Goal: Task Accomplishment & Management: Use online tool/utility

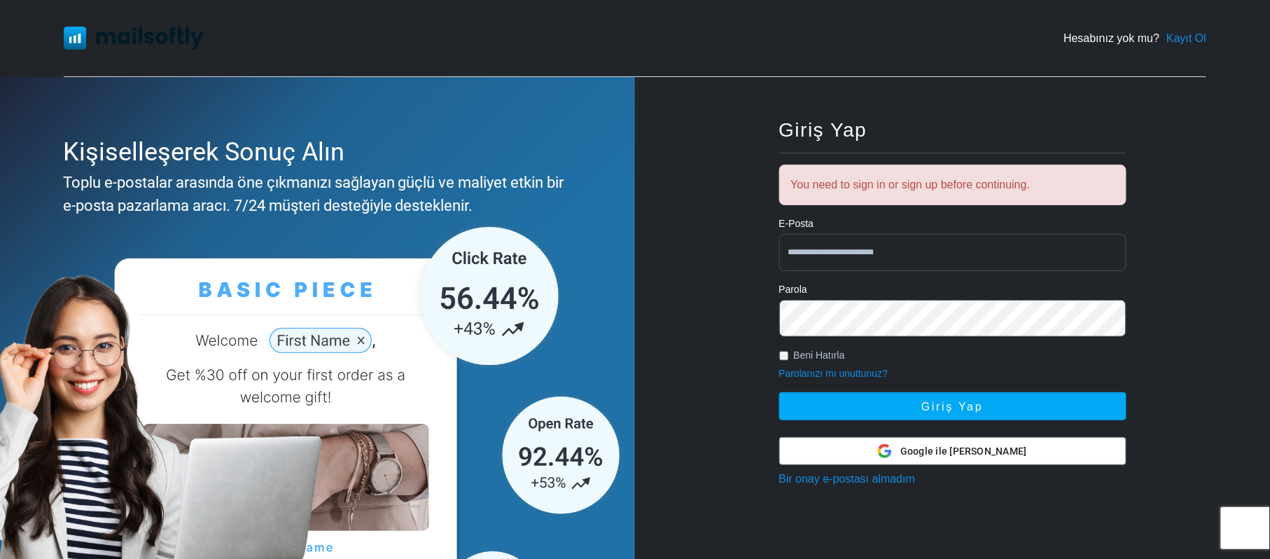
click at [1222, 93] on div "**********" at bounding box center [952, 390] width 635 height 626
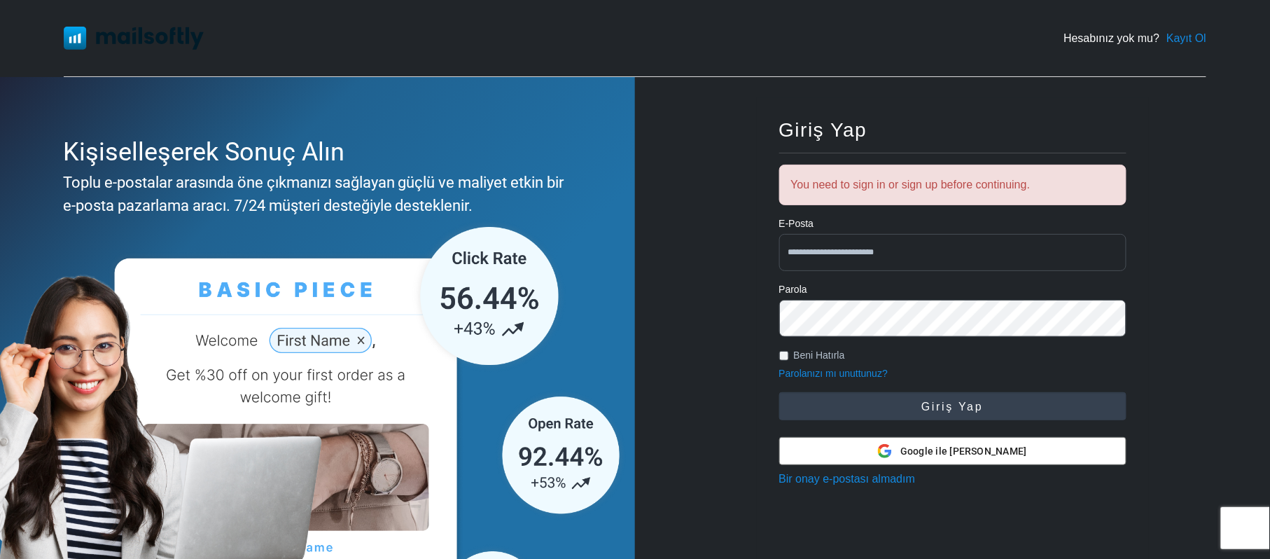
click at [962, 405] on button "Giriş Yap" at bounding box center [952, 406] width 347 height 28
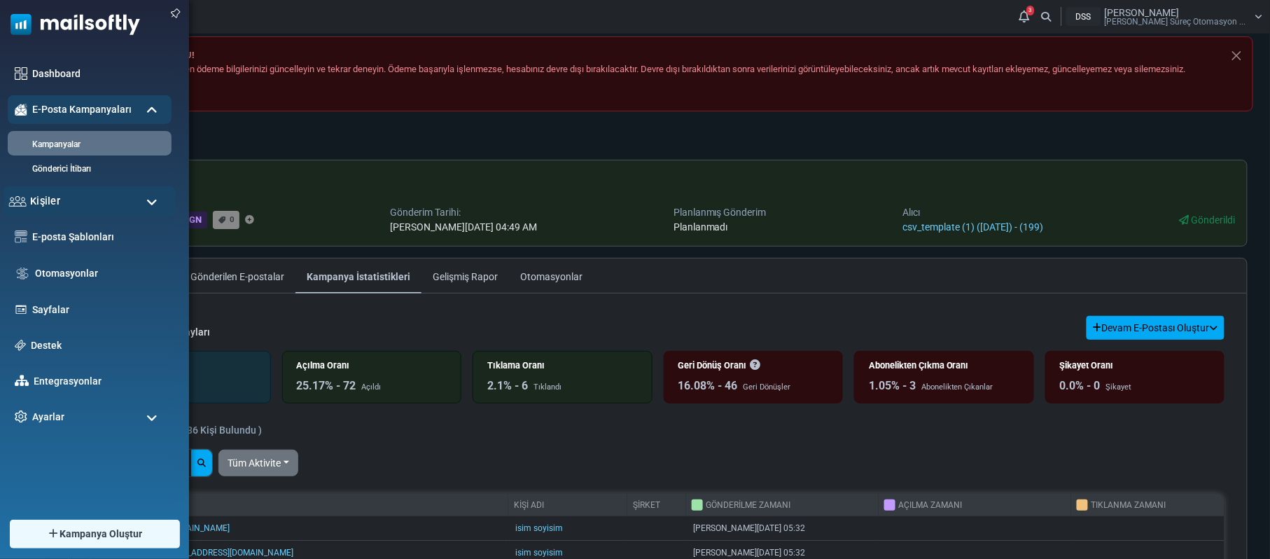
click at [93, 195] on div "Kişiler" at bounding box center [90, 201] width 172 height 30
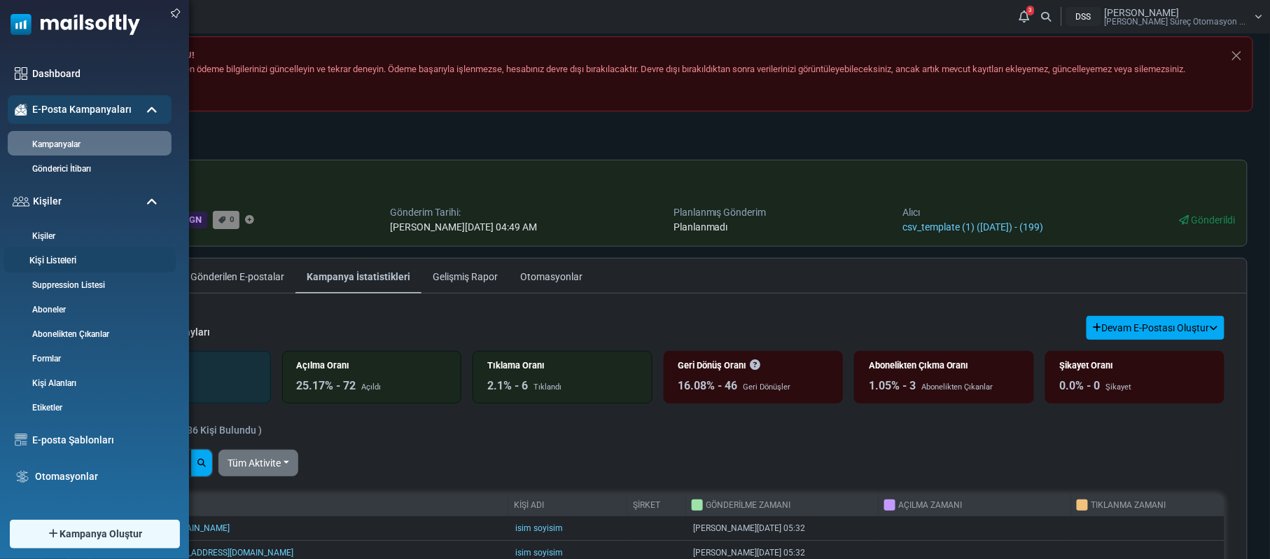
click at [76, 256] on link "Kişi Listeleri" at bounding box center [88, 260] width 168 height 13
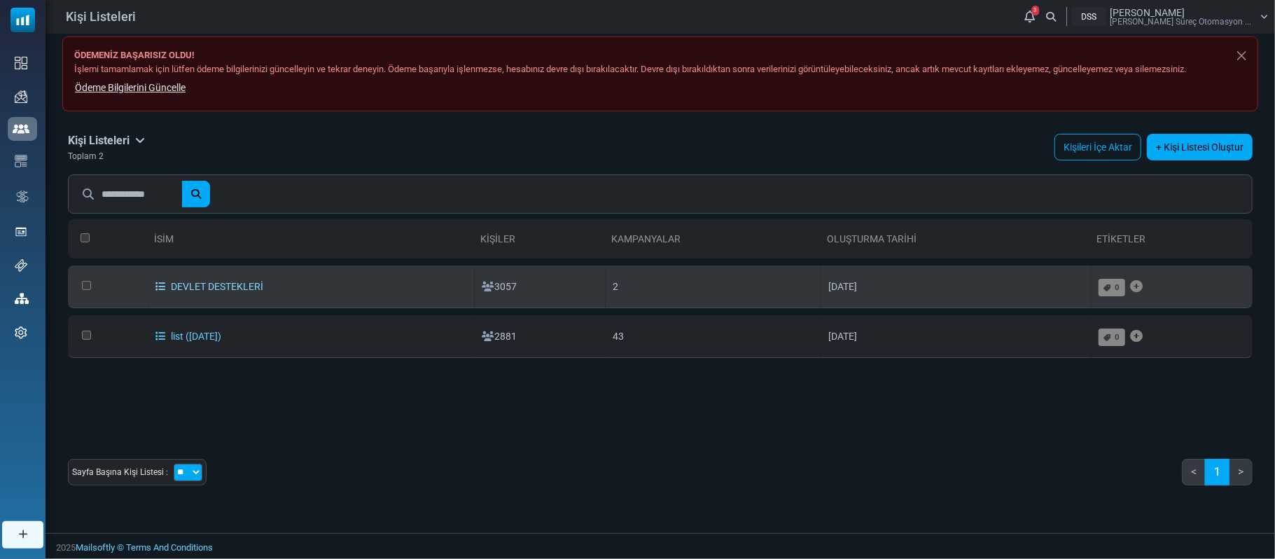
click at [165, 286] on link "DEVLET DESTEKLERİ" at bounding box center [209, 286] width 108 height 11
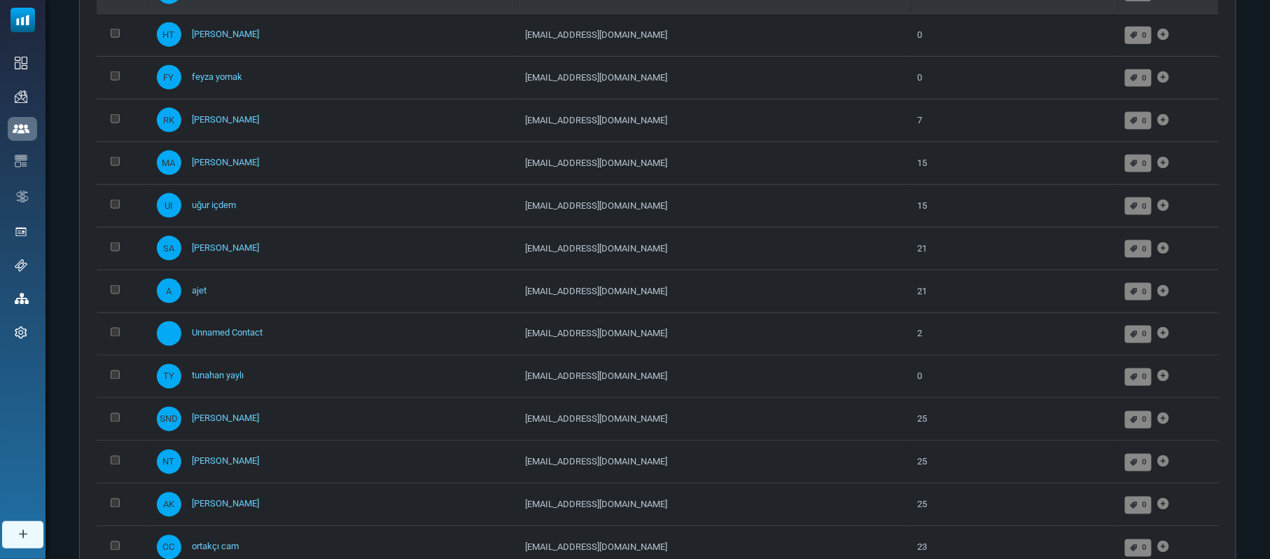
scroll to position [769, 0]
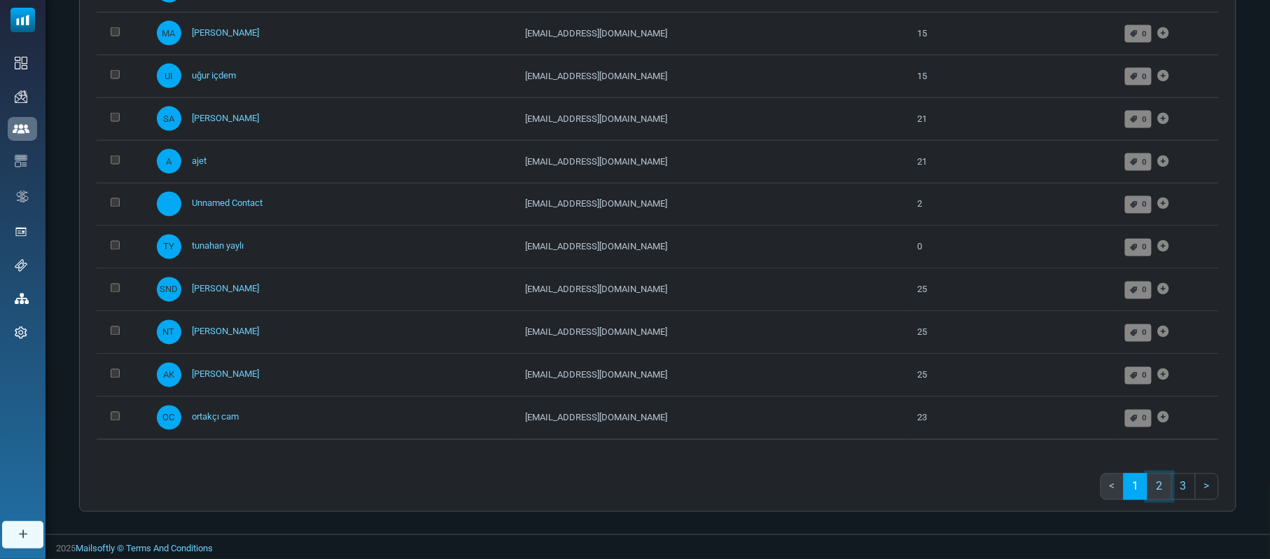
click at [1165, 482] on link "2" at bounding box center [1160, 486] width 25 height 27
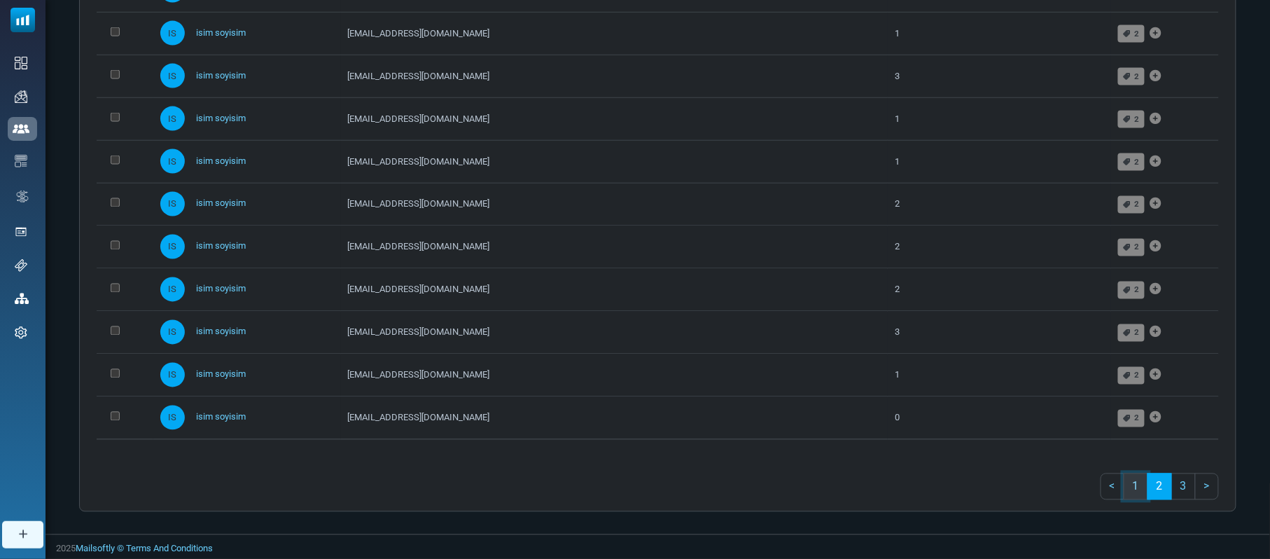
click at [1134, 486] on link "1" at bounding box center [1136, 486] width 25 height 27
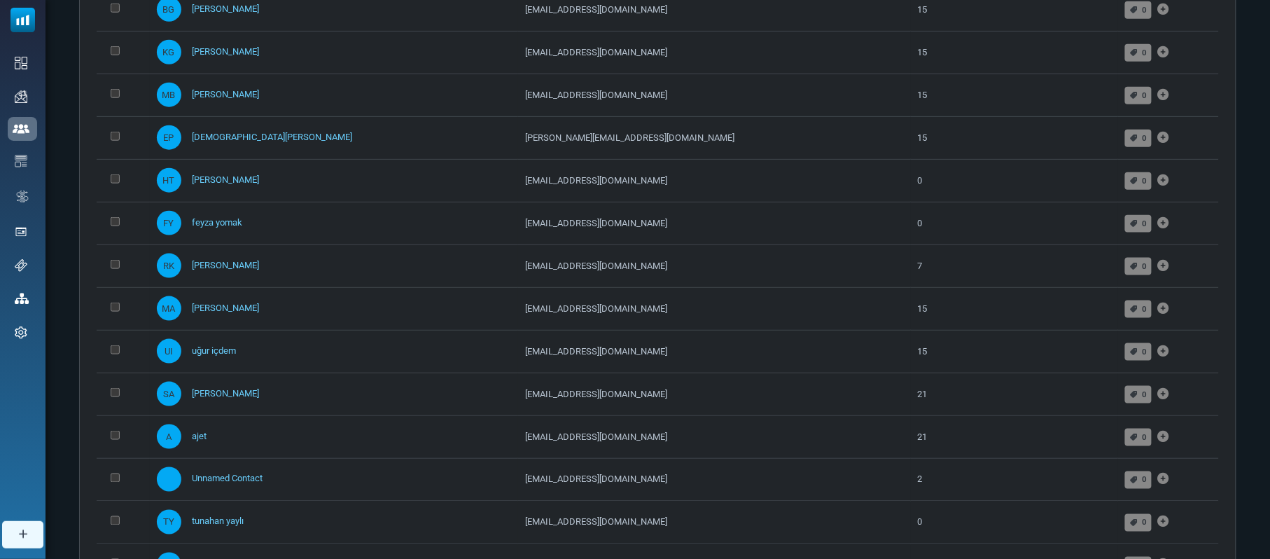
scroll to position [146, 0]
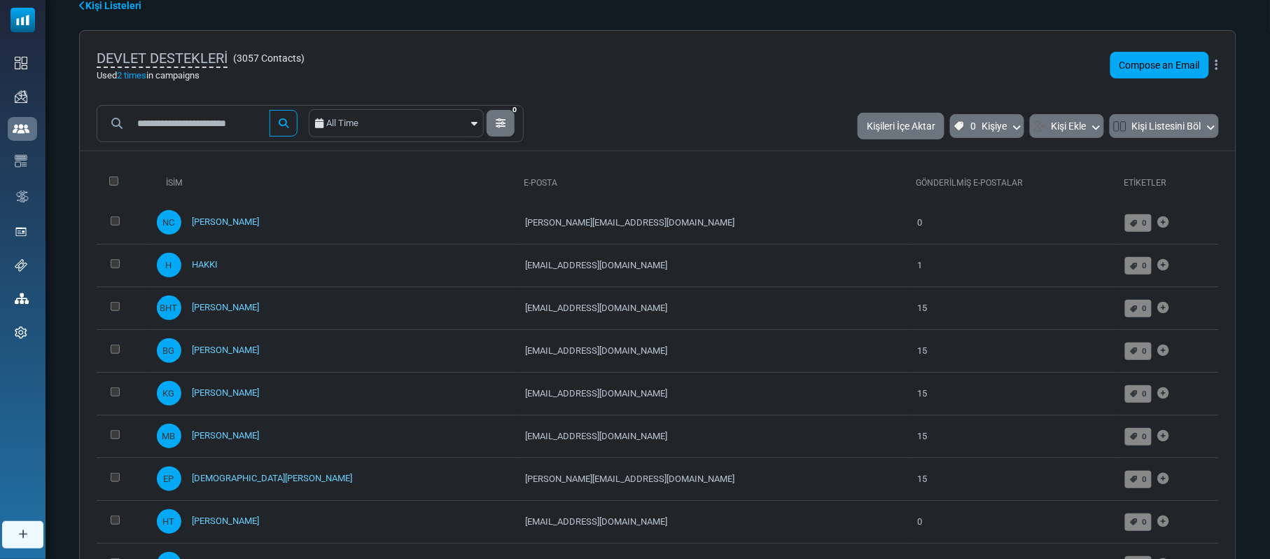
click at [1216, 65] on icon at bounding box center [1217, 65] width 3 height 1
click at [1141, 124] on link "Export List" at bounding box center [1151, 124] width 122 height 17
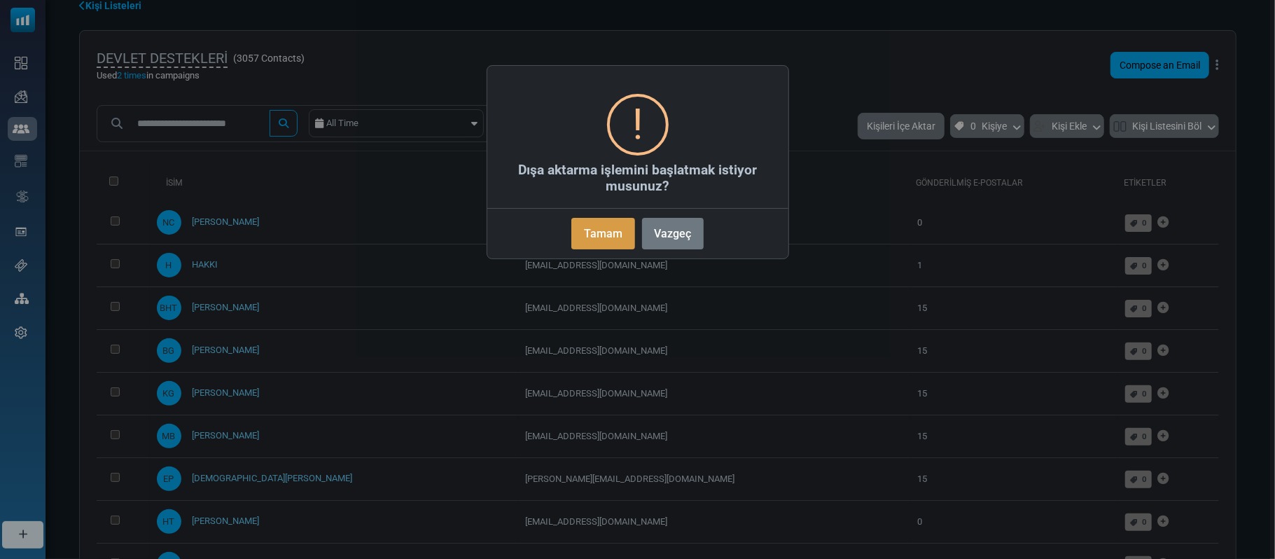
click at [602, 230] on button "Tamam" at bounding box center [602, 234] width 63 height 32
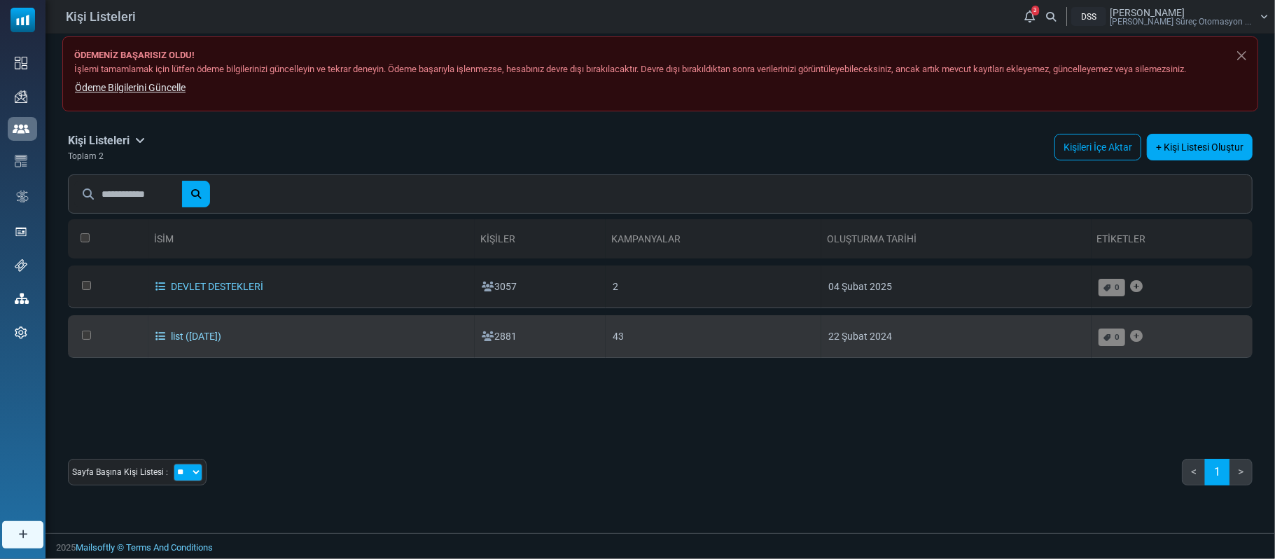
click at [203, 336] on link "list ([DATE])" at bounding box center [188, 336] width 66 height 11
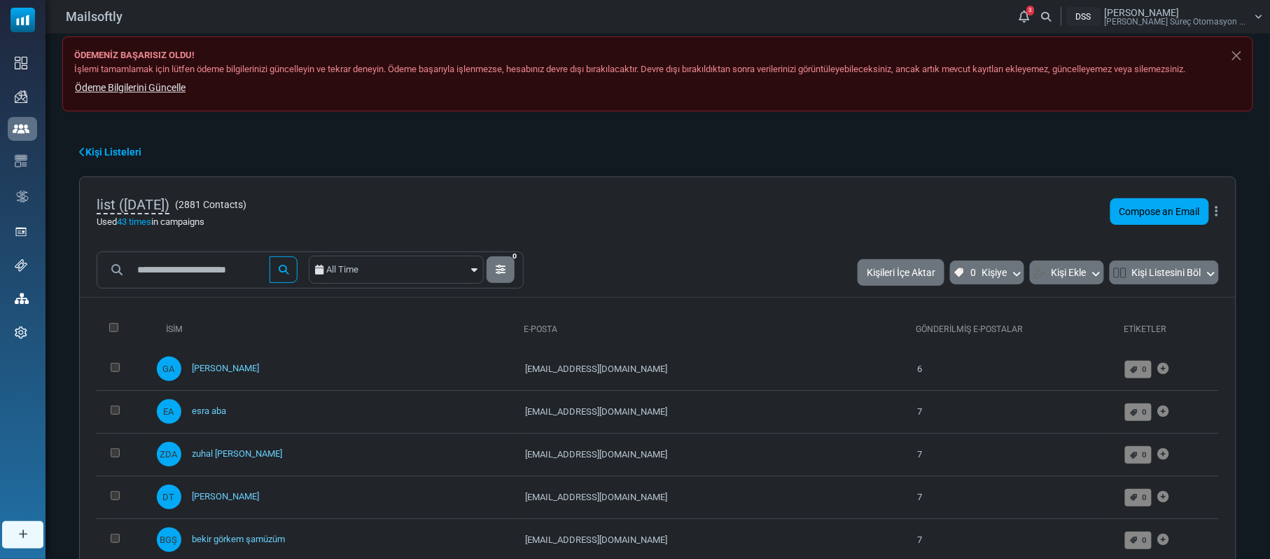
click at [1217, 212] on icon at bounding box center [1217, 211] width 3 height 1
click at [1171, 272] on link "Export List" at bounding box center [1151, 270] width 122 height 17
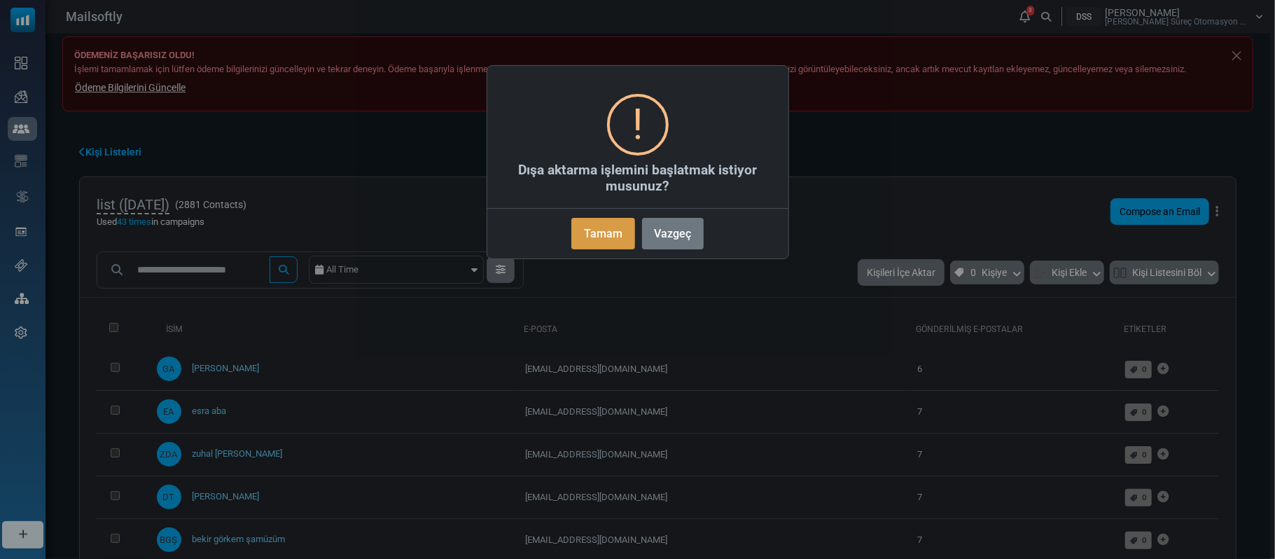
click at [616, 230] on button "Tamam" at bounding box center [602, 234] width 63 height 32
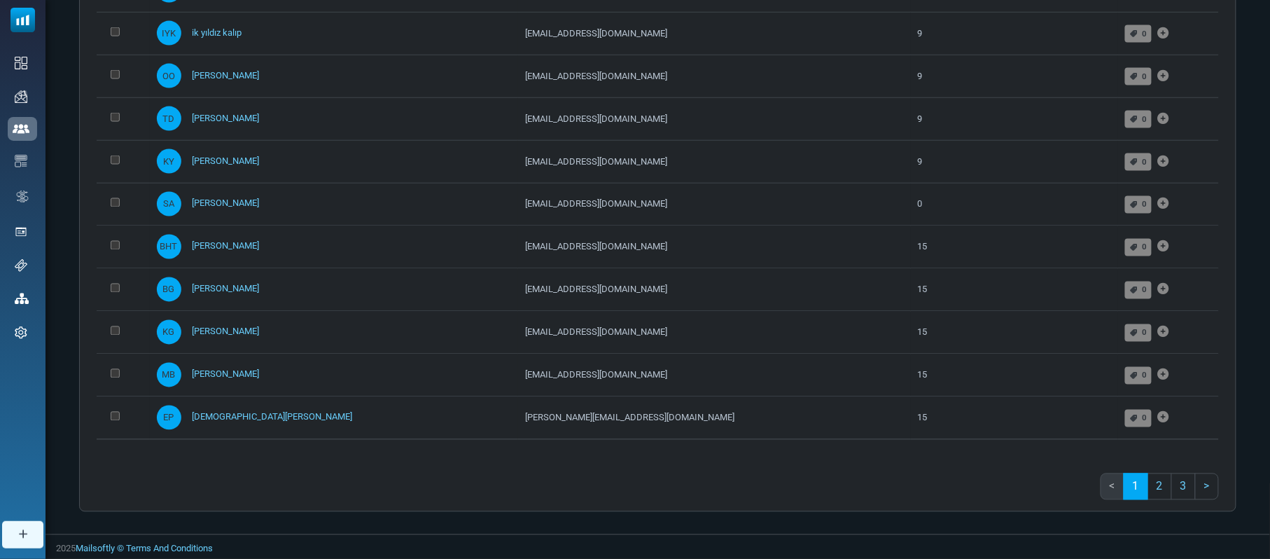
scroll to position [146, 0]
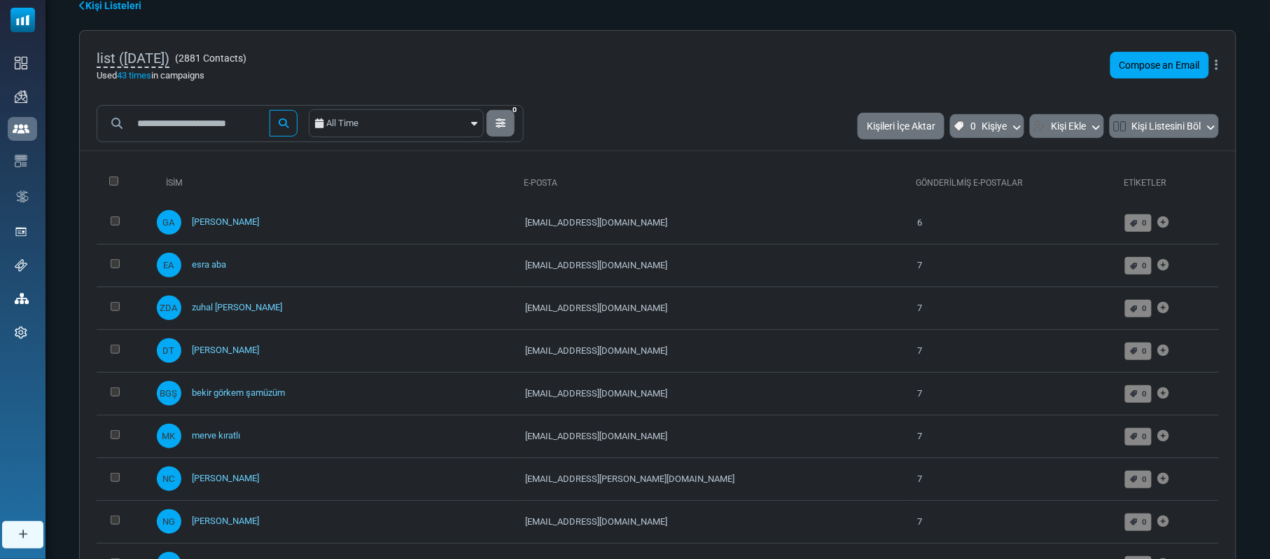
click at [1216, 65] on icon at bounding box center [1217, 65] width 3 height 1
click at [981, 76] on div "list (2/22/2024) ( 2881 Contacts ) Used 43 times in campaigns Compose an Email …" at bounding box center [658, 65] width 1156 height 69
click at [1006, 124] on button "0 Kişiye" at bounding box center [987, 126] width 74 height 24
click at [1085, 124] on button "Kişi Ekle" at bounding box center [1067, 126] width 74 height 24
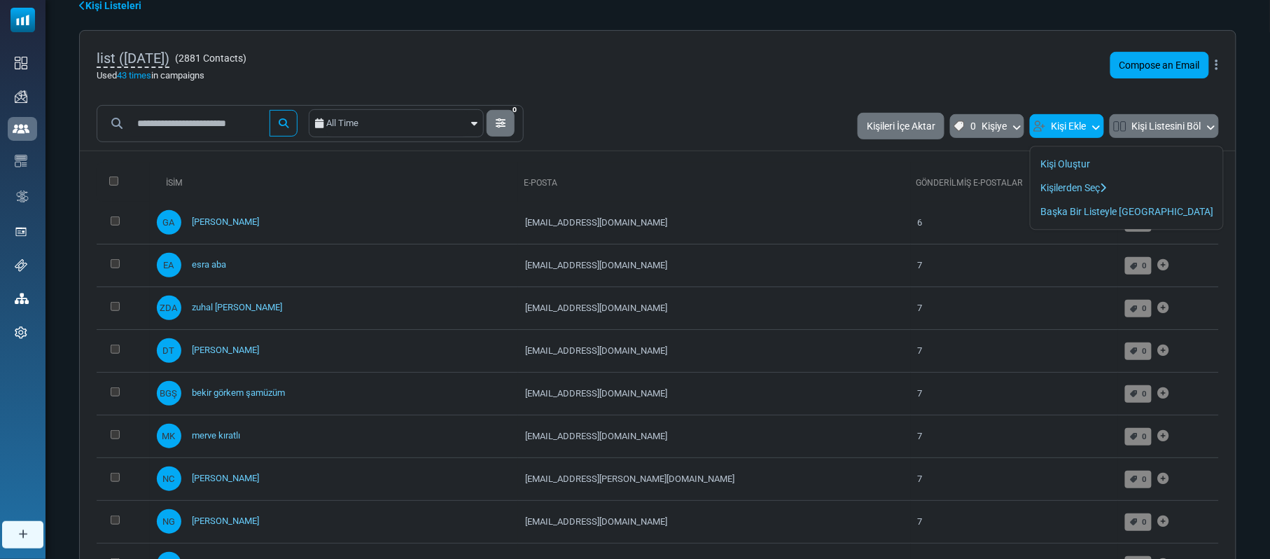
click at [1085, 124] on button "Kişi Ekle" at bounding box center [1067, 126] width 74 height 24
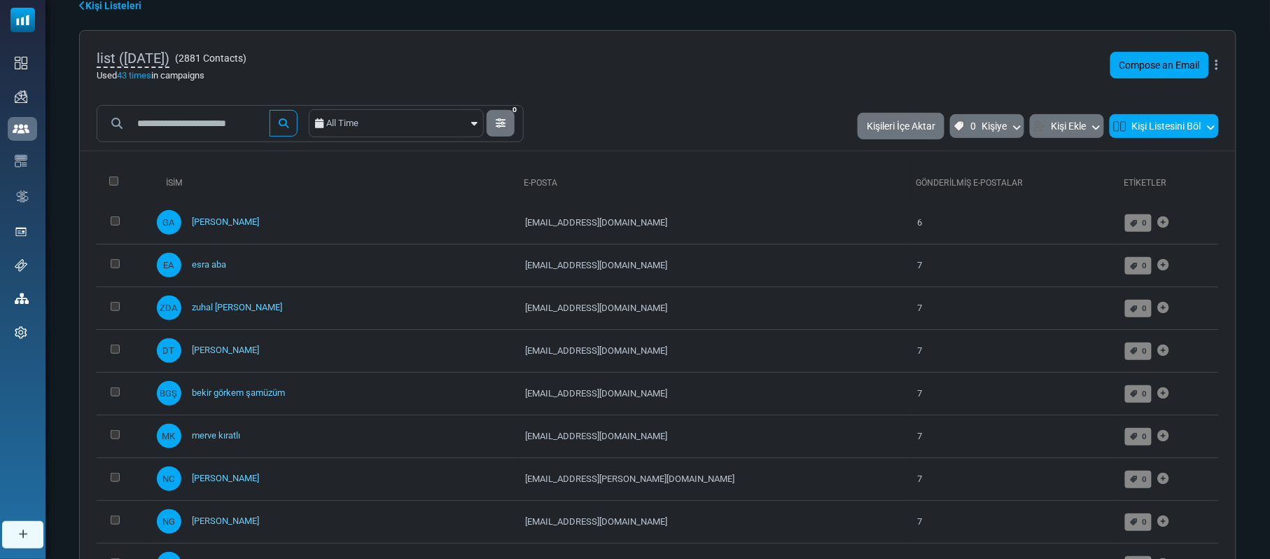
click at [1199, 122] on button "Kişi Listesini Böl" at bounding box center [1164, 126] width 109 height 24
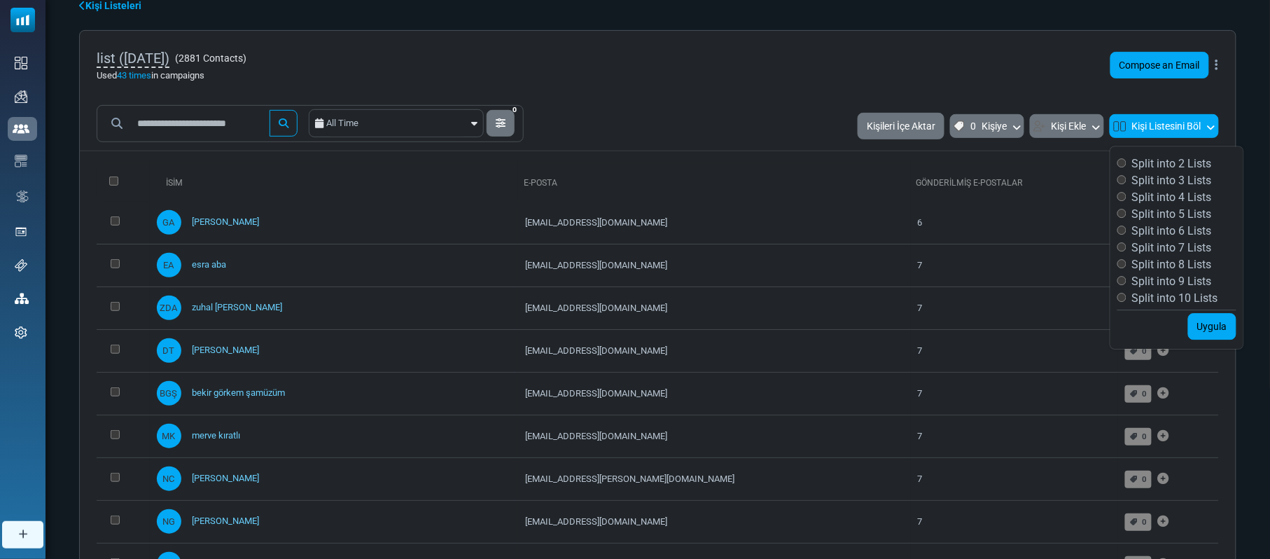
click at [1199, 122] on button "Kişi Listesini Böl" at bounding box center [1164, 126] width 109 height 24
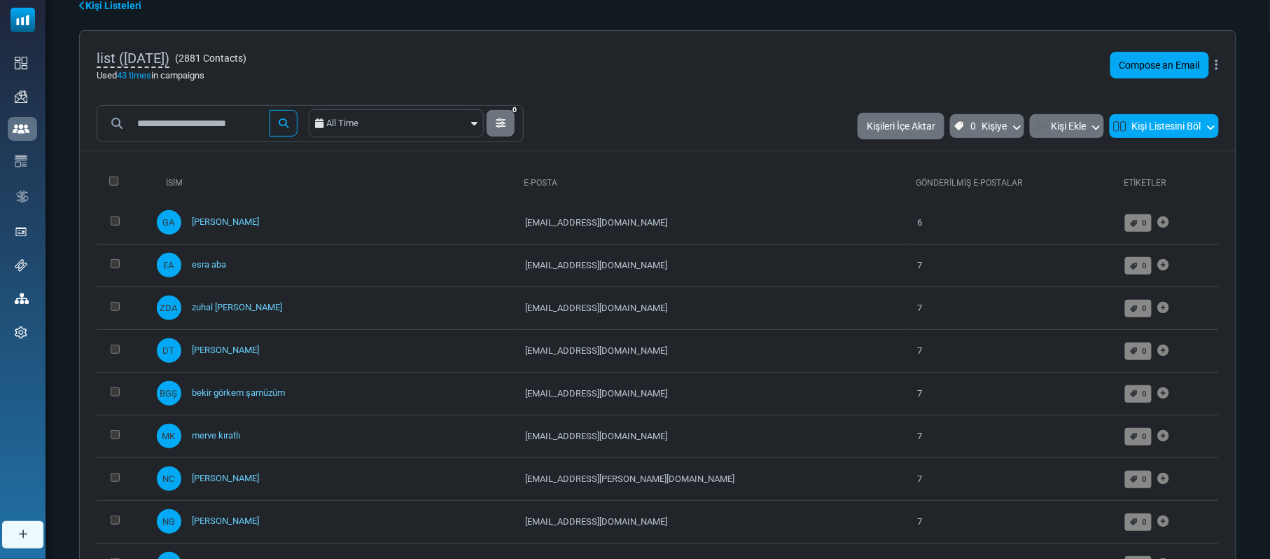
click at [1190, 133] on button "Kişi Listesini Böl" at bounding box center [1164, 126] width 109 height 24
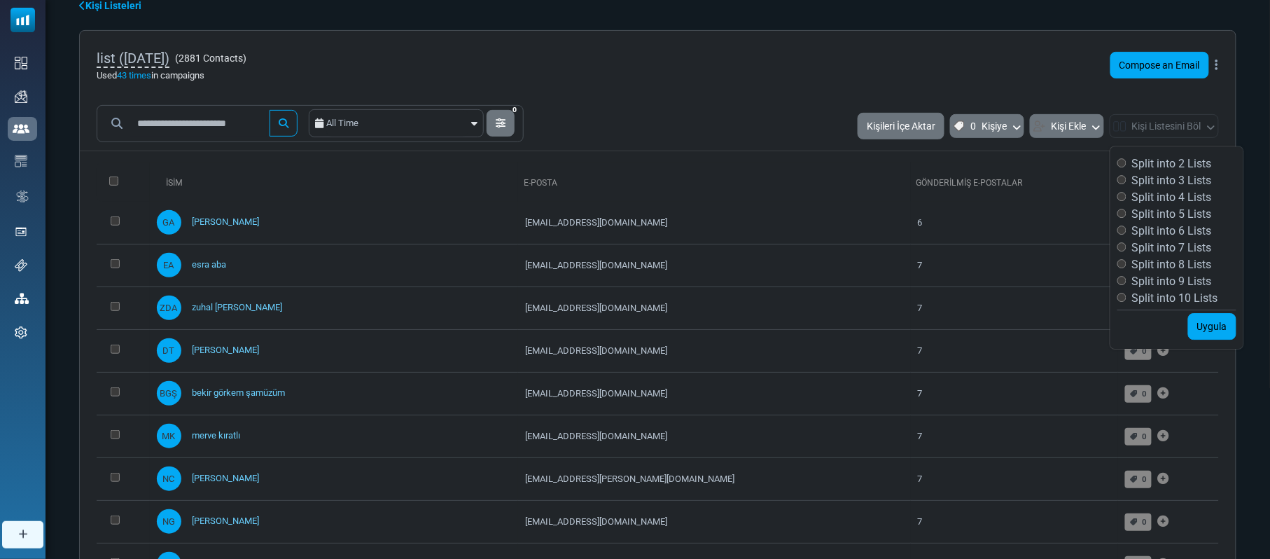
click at [1172, 306] on label "Split into 10 Lists" at bounding box center [1168, 298] width 101 height 17
click at [1146, 166] on label "Split into 2 Lists" at bounding box center [1165, 163] width 95 height 17
click at [1222, 328] on link "Uygula" at bounding box center [1212, 326] width 48 height 27
click at [856, 152] on div at bounding box center [635, 279] width 1270 height 559
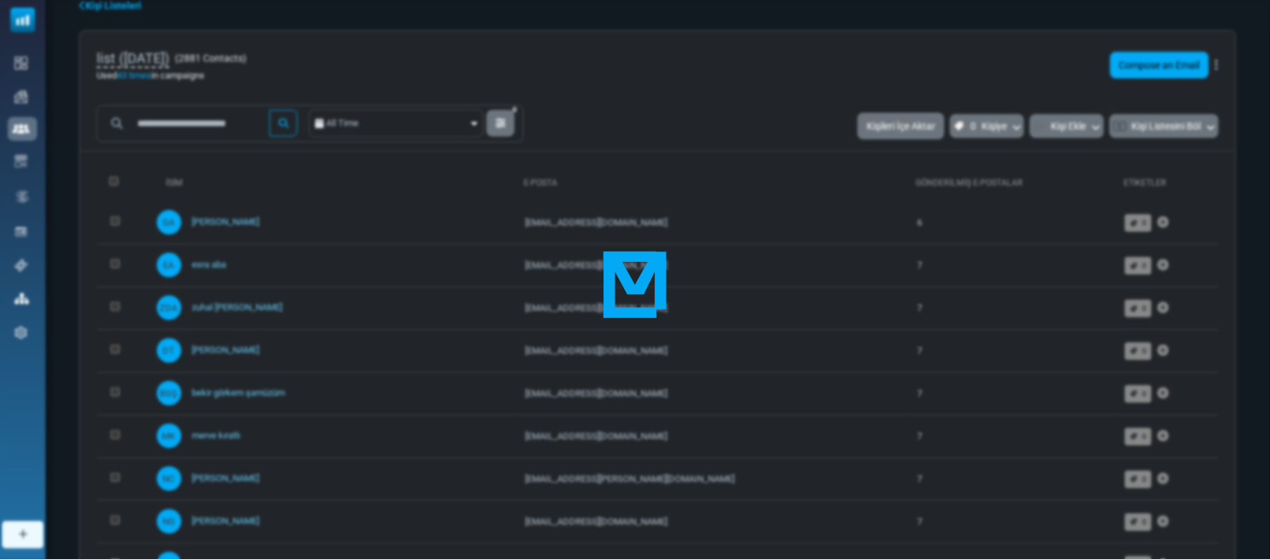
click at [749, 115] on div at bounding box center [635, 279] width 1270 height 559
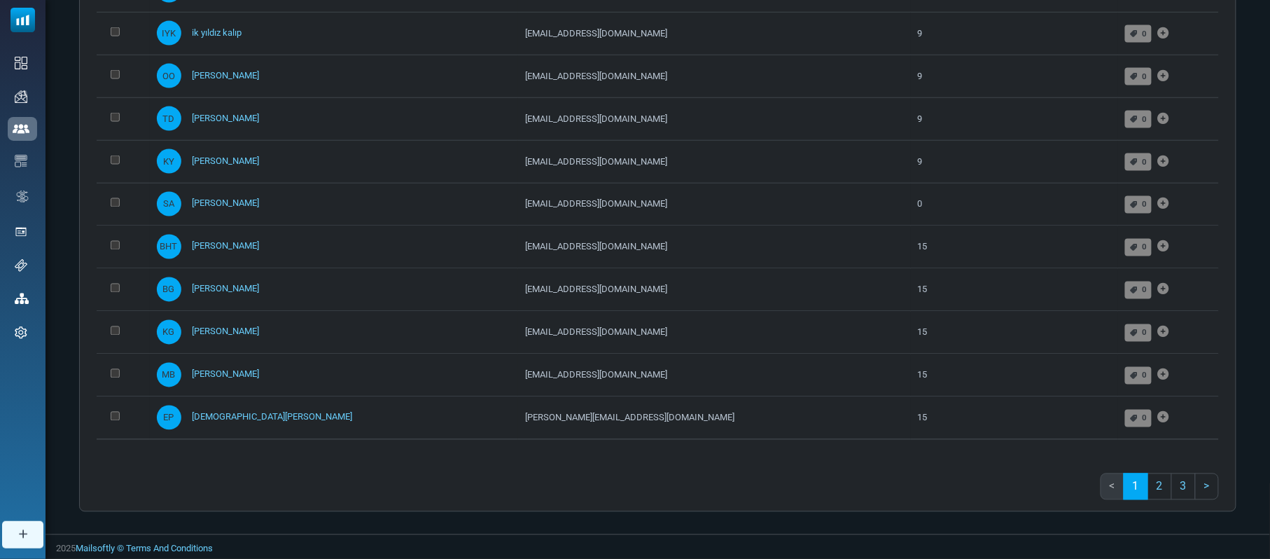
scroll to position [769, 0]
